Goal: Task Accomplishment & Management: Use online tool/utility

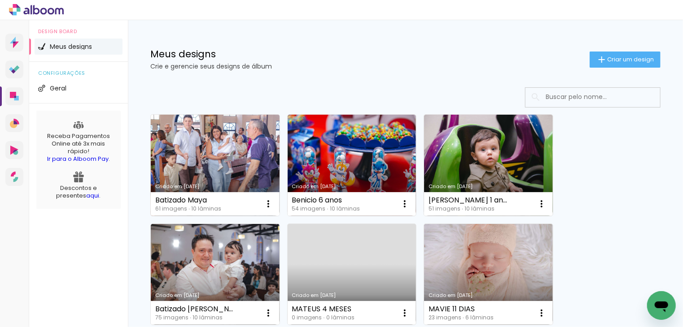
click at [232, 156] on link "Criado em [DATE]" at bounding box center [215, 165] width 129 height 101
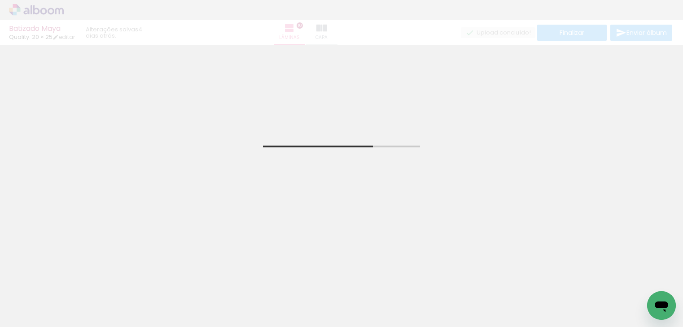
click at [38, 9] on div "Batizado Maya Quality: 20 × 25 editar 4 dias atrás. Lâminas 10 Capa Finalizar E…" at bounding box center [341, 22] width 683 height 45
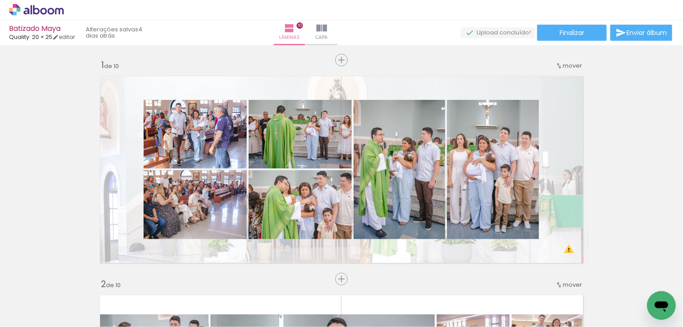
scroll to position [0, 2458]
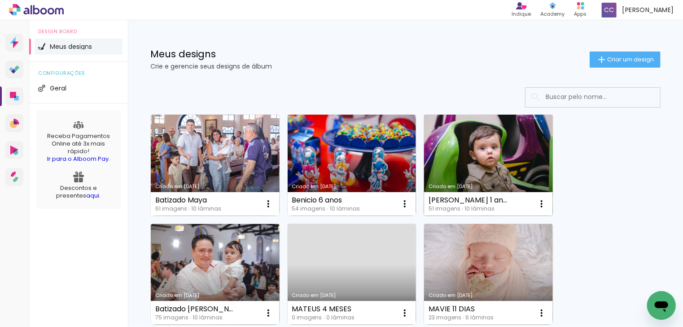
click at [506, 168] on link "Criado em [DATE]" at bounding box center [488, 165] width 129 height 101
